Goal: Check status: Check status

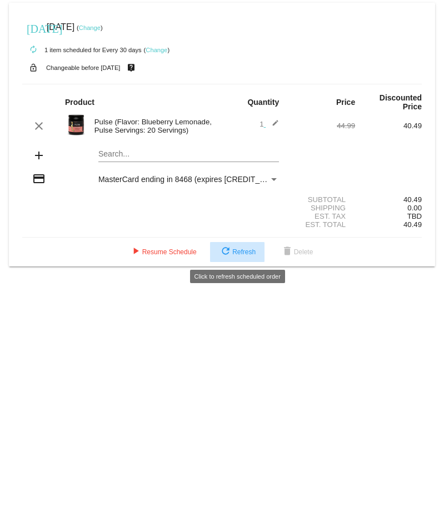
click at [241, 256] on button "refresh Refresh" at bounding box center [237, 252] width 54 height 20
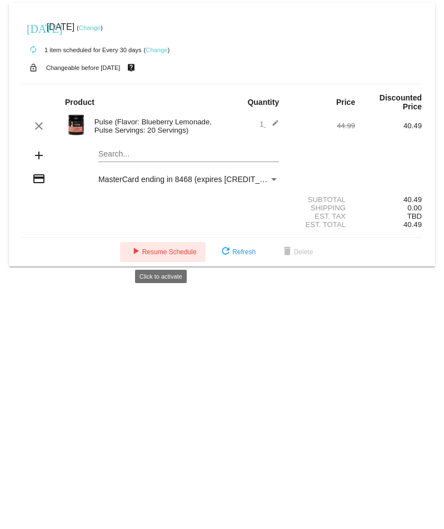
click at [130, 247] on mat-icon "play_arrow" at bounding box center [135, 251] width 13 height 13
